Goal: Navigation & Orientation: Understand site structure

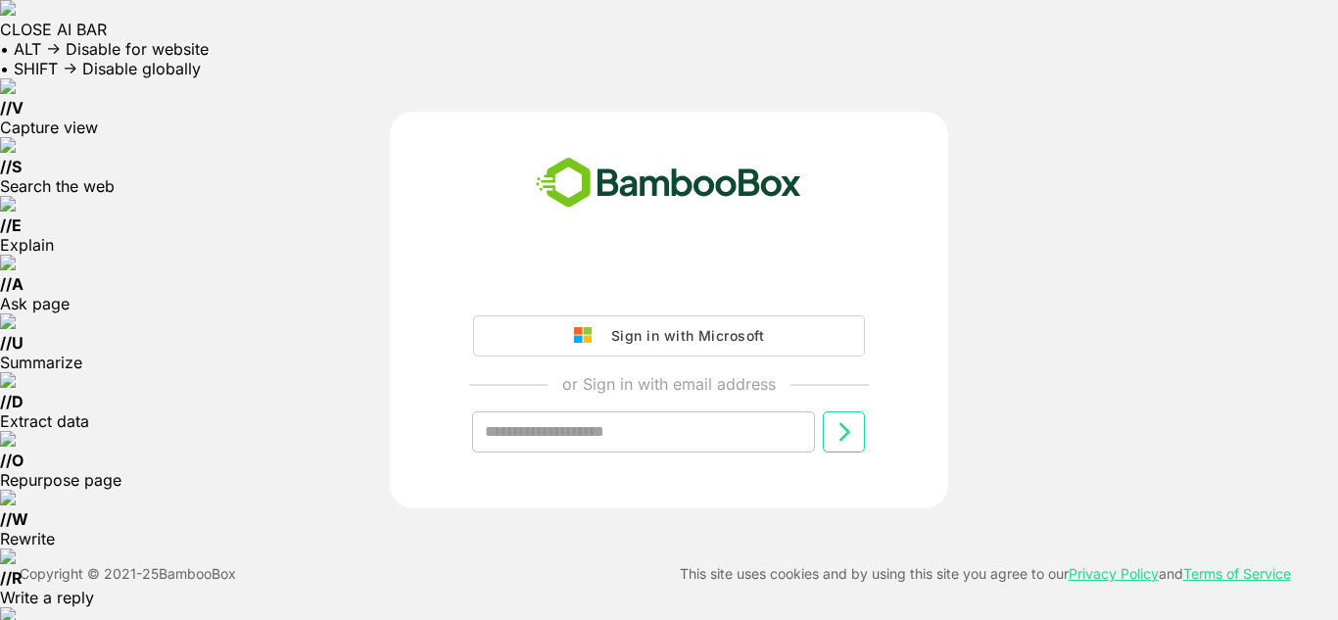
click at [797, 336] on button "Sign in with Microsoft" at bounding box center [669, 335] width 392 height 41
click at [744, 328] on div "Sign in with Microsoft" at bounding box center [682, 335] width 163 height 25
click at [721, 339] on div "Sign in with Microsoft" at bounding box center [682, 335] width 163 height 25
click at [804, 337] on button "Sign in with Microsoft" at bounding box center [669, 335] width 392 height 41
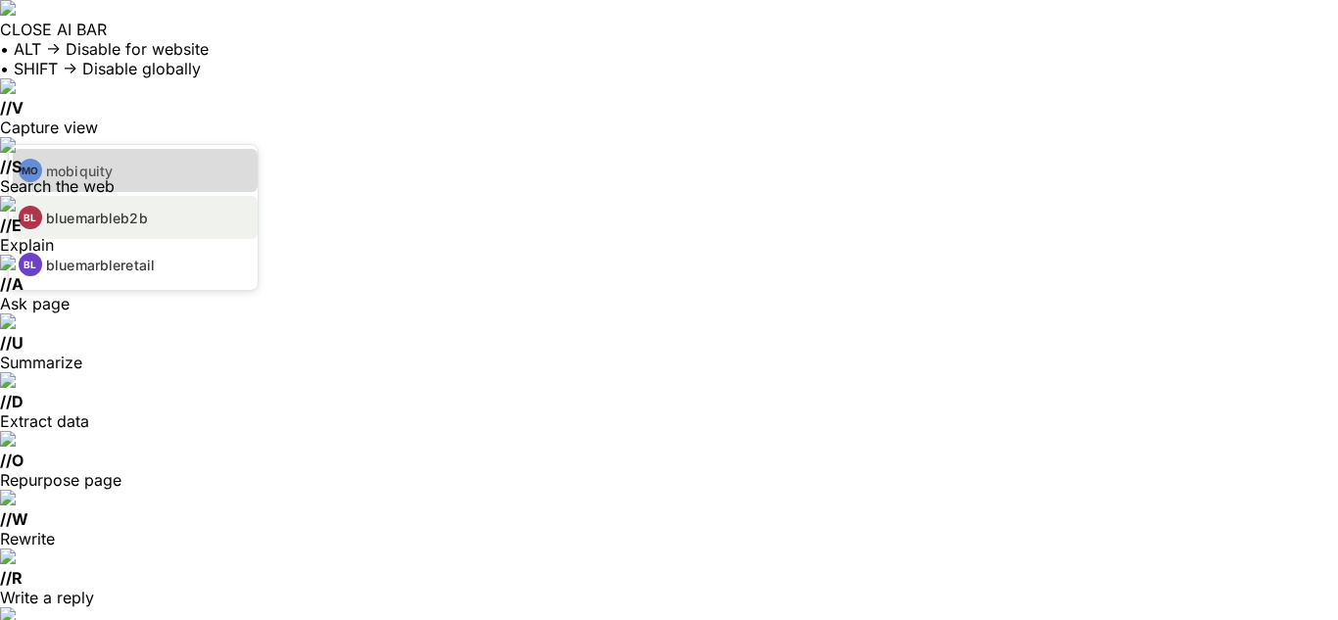
click at [158, 183] on li "MO mobiquity" at bounding box center [135, 170] width 245 height 43
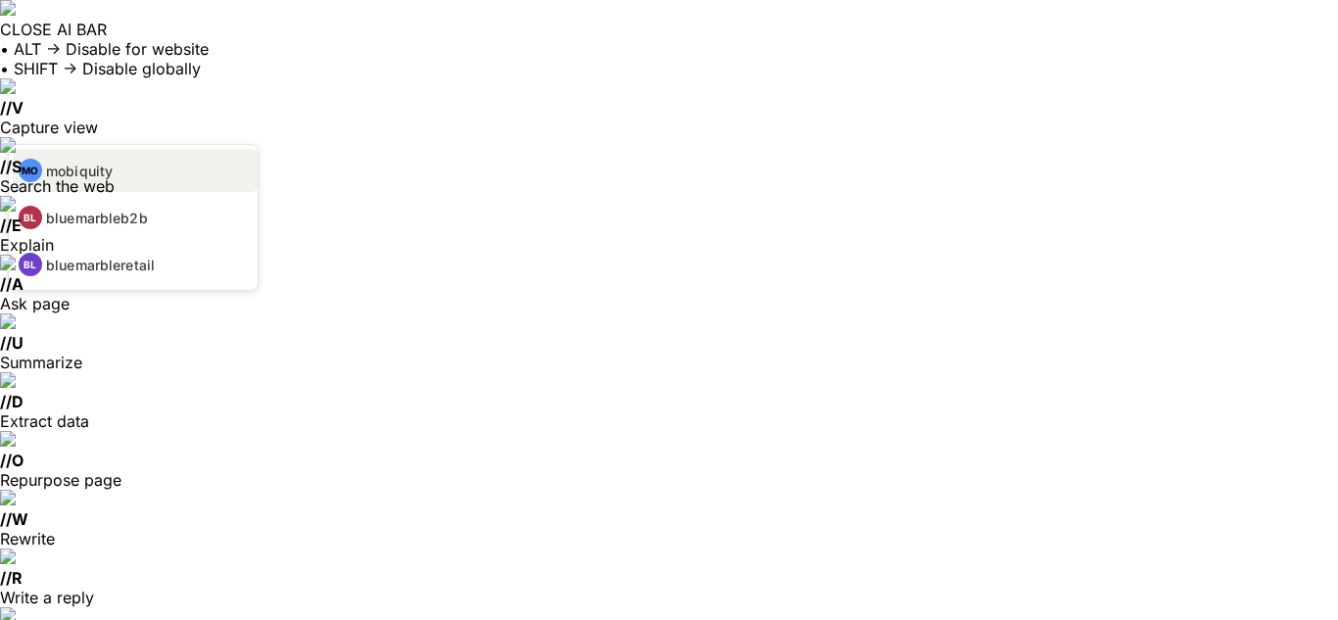
click at [46, 112] on div at bounding box center [669, 310] width 1338 height 620
